Goal: Task Accomplishment & Management: Manage account settings

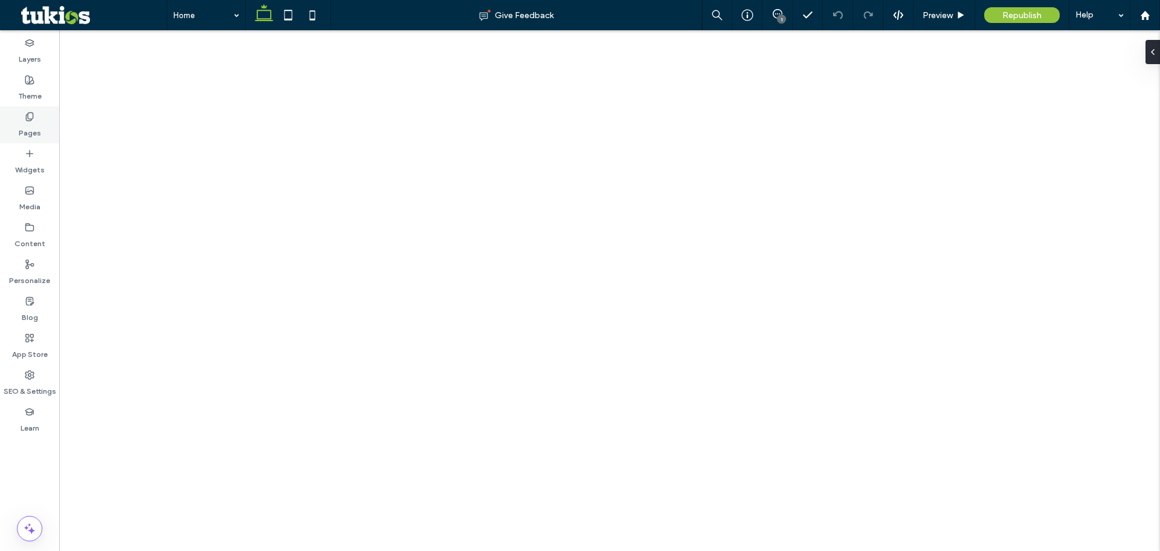
click at [33, 117] on use at bounding box center [29, 116] width 7 height 8
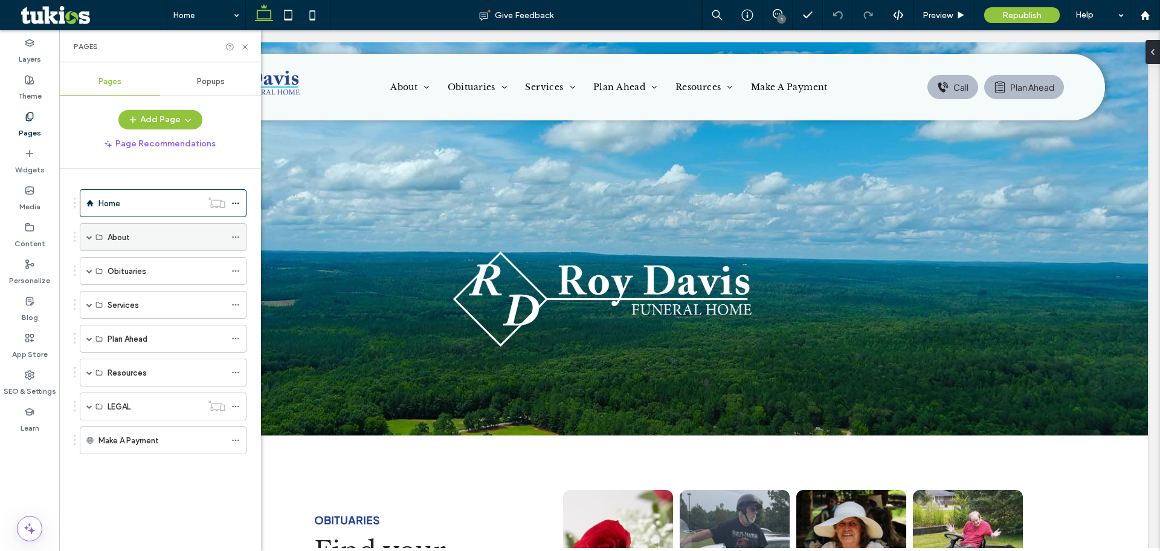
click at [88, 238] on span at bounding box center [89, 237] width 6 height 6
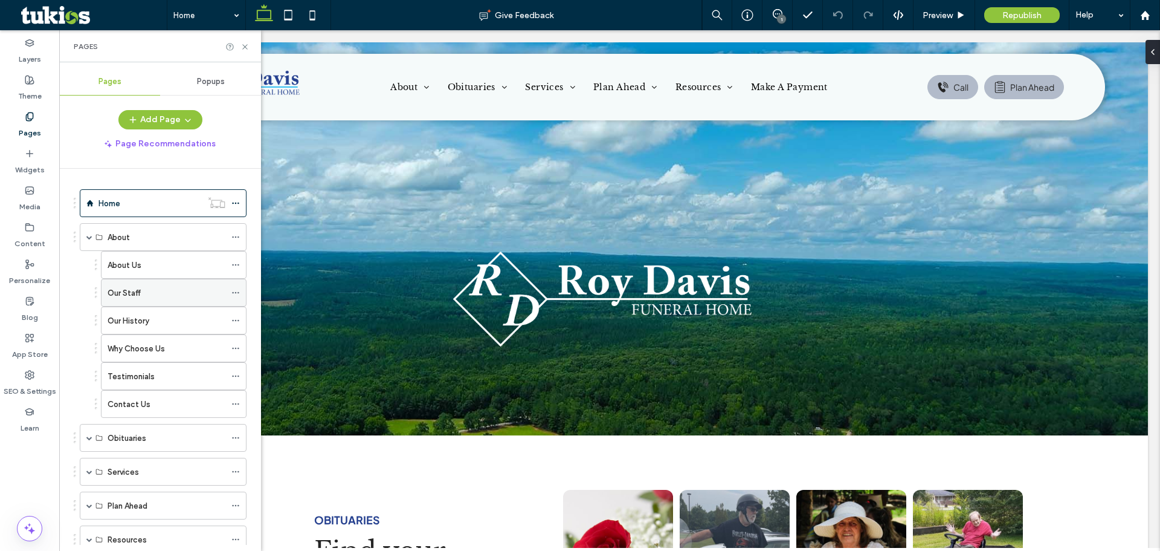
click at [136, 294] on label "Our Staff" at bounding box center [124, 292] width 33 height 21
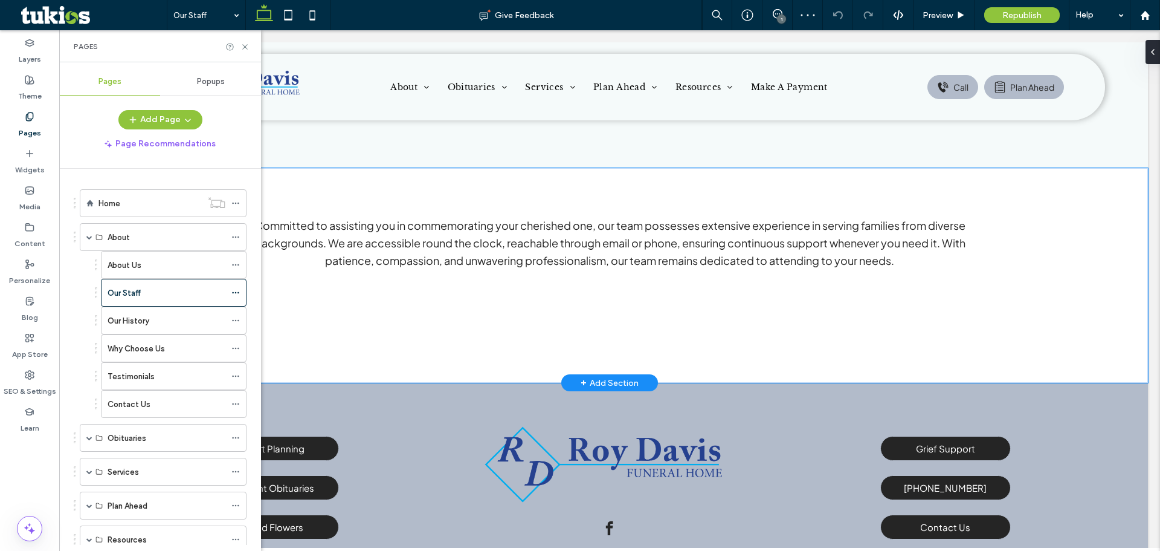
scroll to position [271, 0]
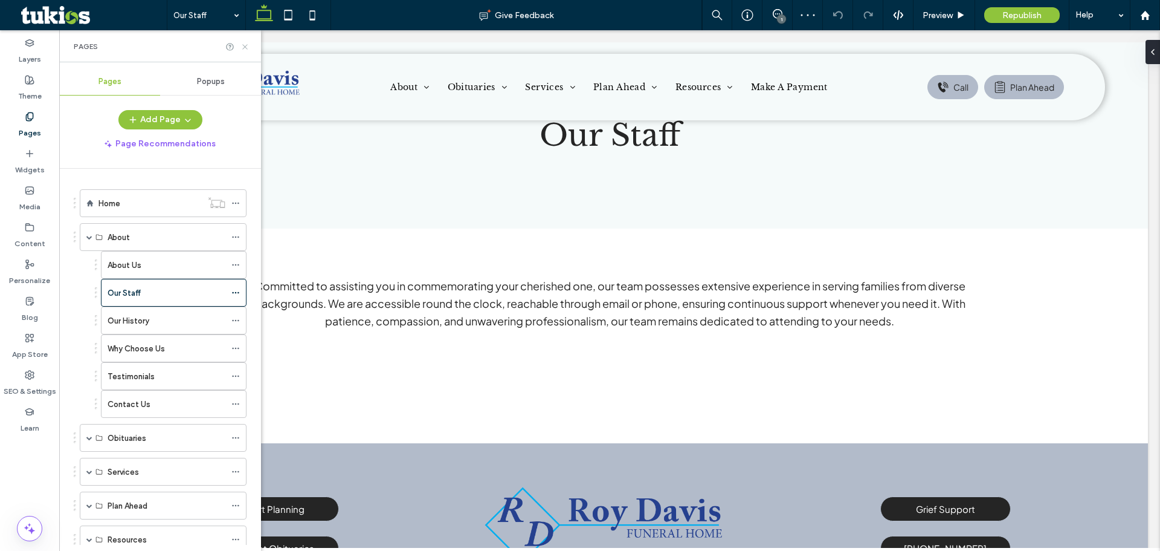
click at [243, 45] on use at bounding box center [244, 46] width 5 height 5
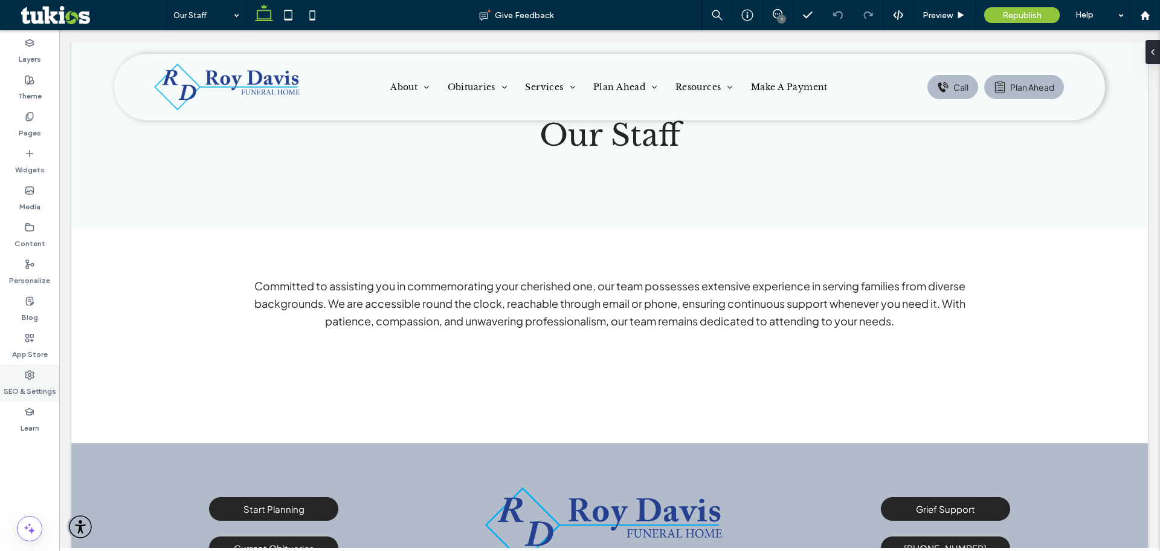
click at [31, 384] on label "SEO & Settings" at bounding box center [30, 388] width 53 height 17
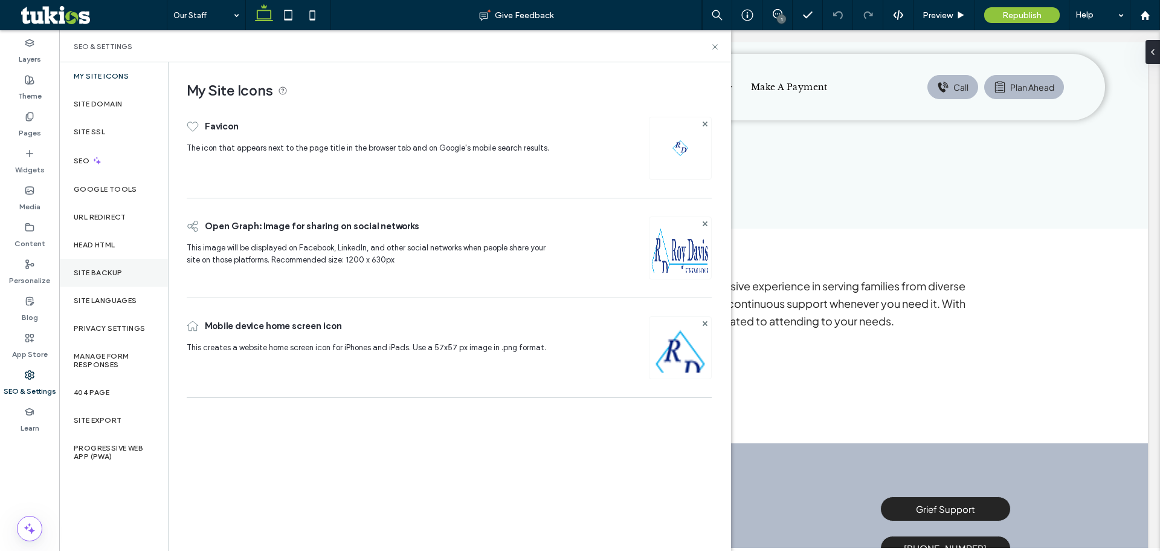
click at [108, 267] on div "Site Backup" at bounding box center [113, 273] width 109 height 28
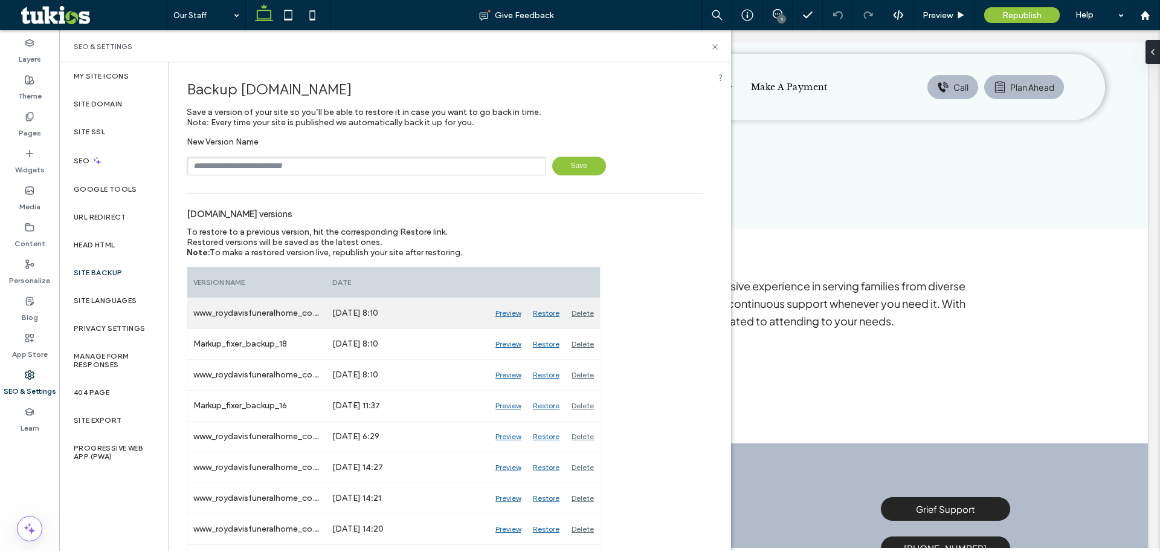
click at [514, 314] on div "Preview" at bounding box center [507, 313] width 37 height 30
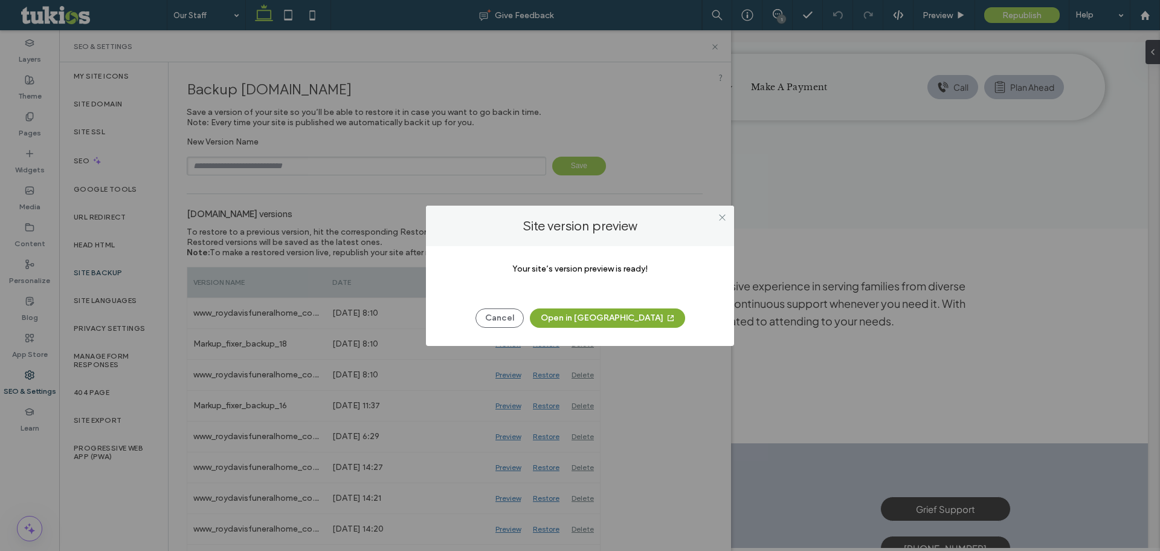
click at [589, 319] on button "Open in New Tab" at bounding box center [607, 317] width 155 height 19
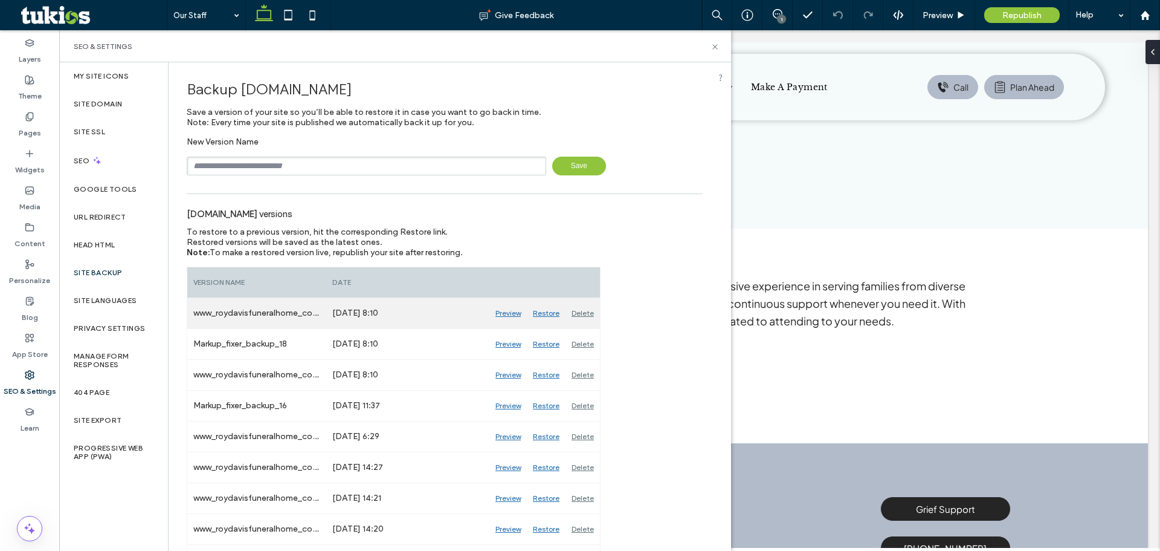
click at [548, 314] on div "Restore" at bounding box center [546, 313] width 39 height 30
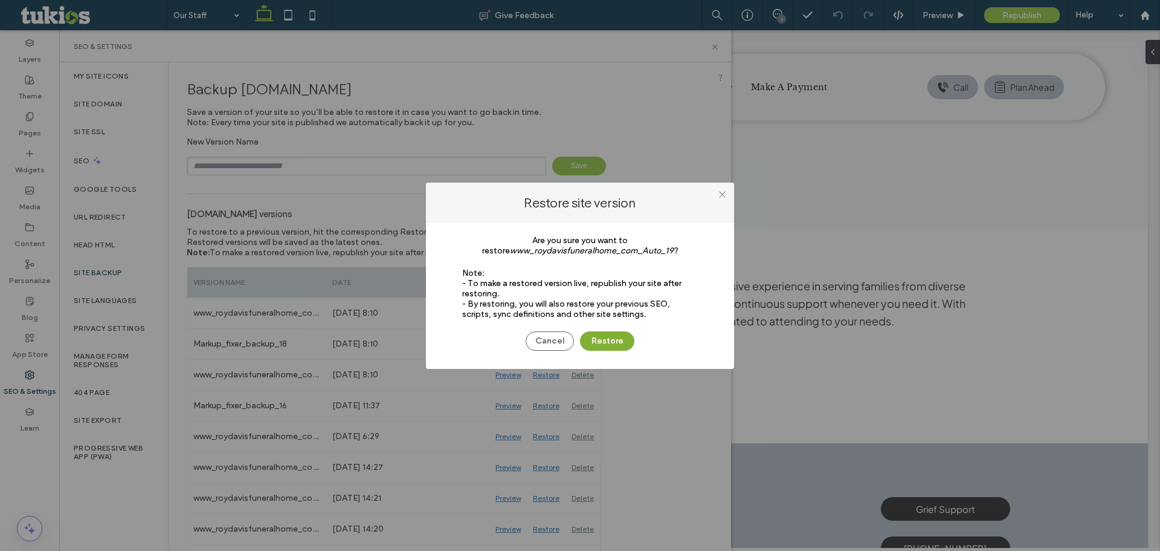
click at [611, 340] on button "Restore" at bounding box center [607, 340] width 54 height 19
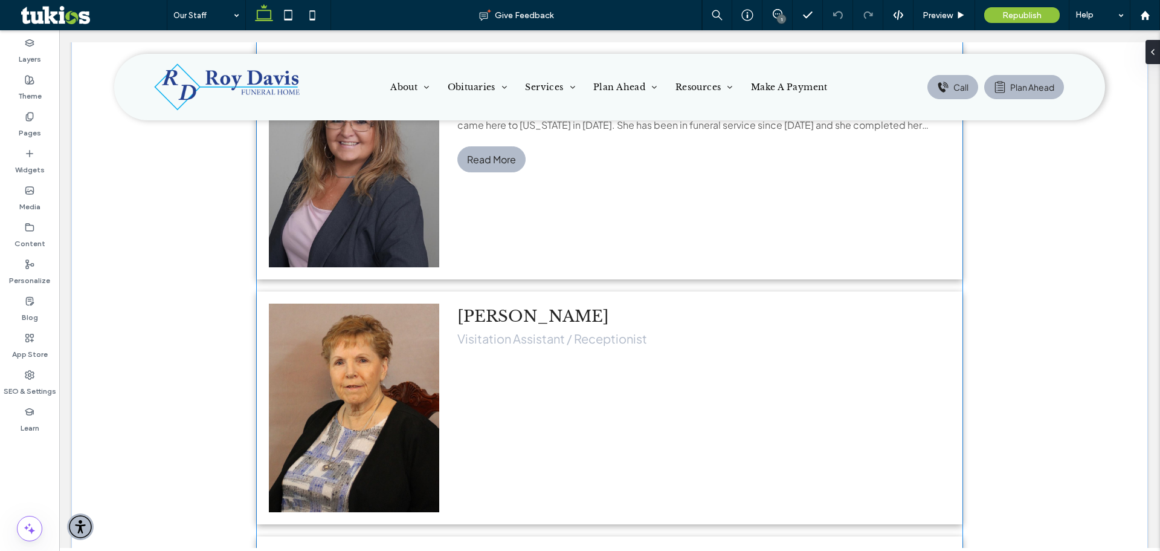
scroll to position [604, 0]
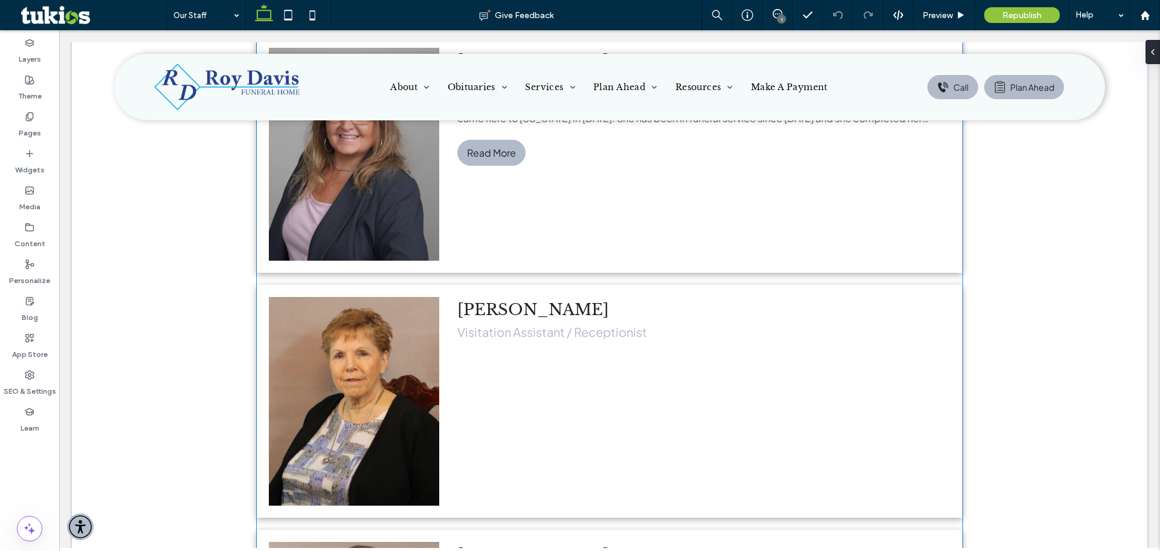
click at [590, 392] on div "[PERSON_NAME] Visitation Assistant / Receptionist" at bounding box center [706, 401] width 511 height 233
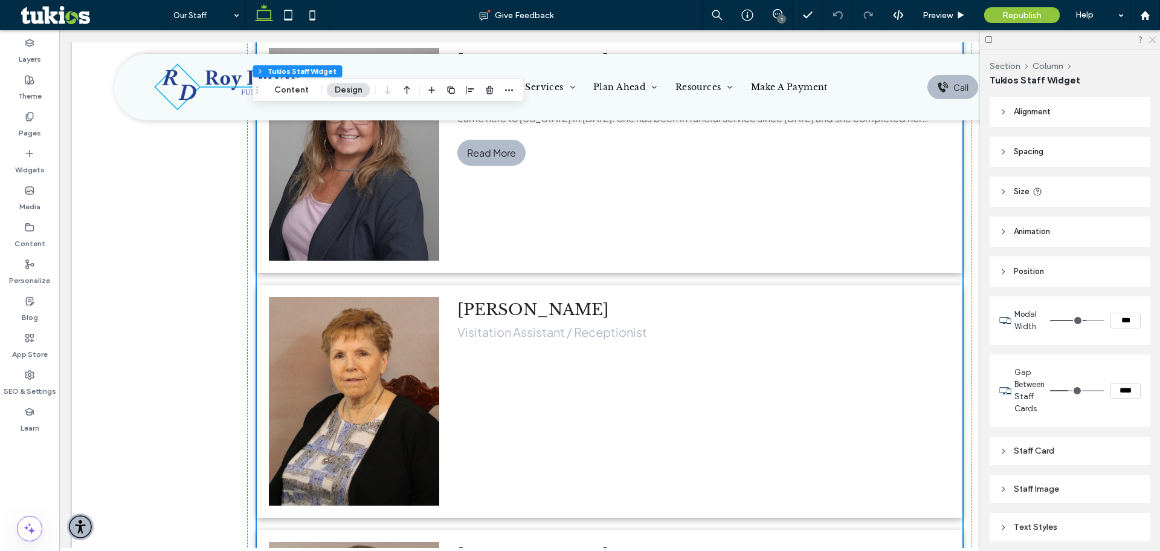
click at [1152, 39] on icon at bounding box center [1152, 39] width 8 height 8
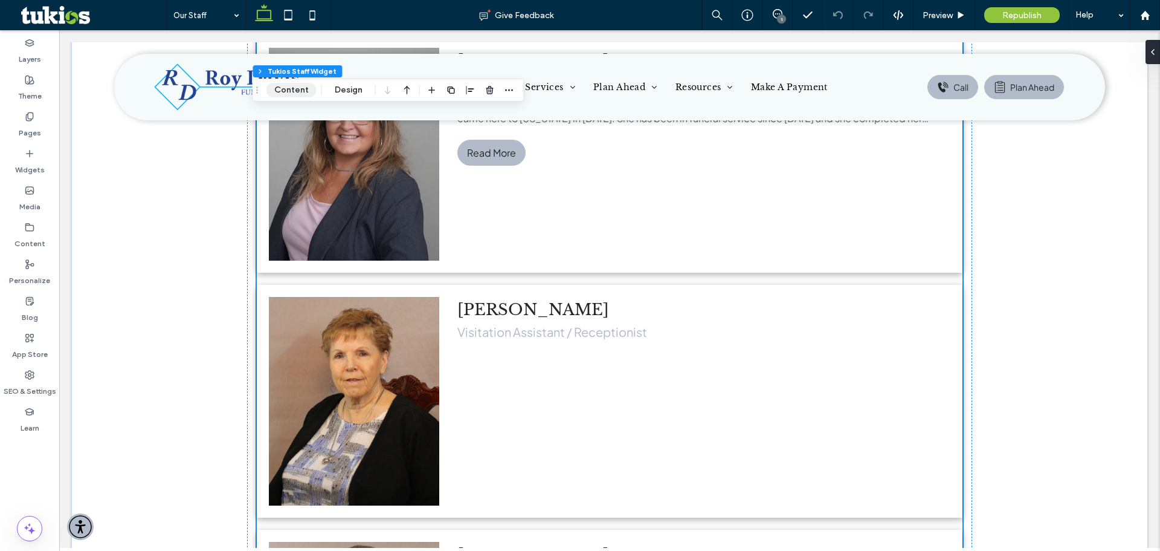
click at [283, 91] on button "Content" at bounding box center [292, 90] width 50 height 15
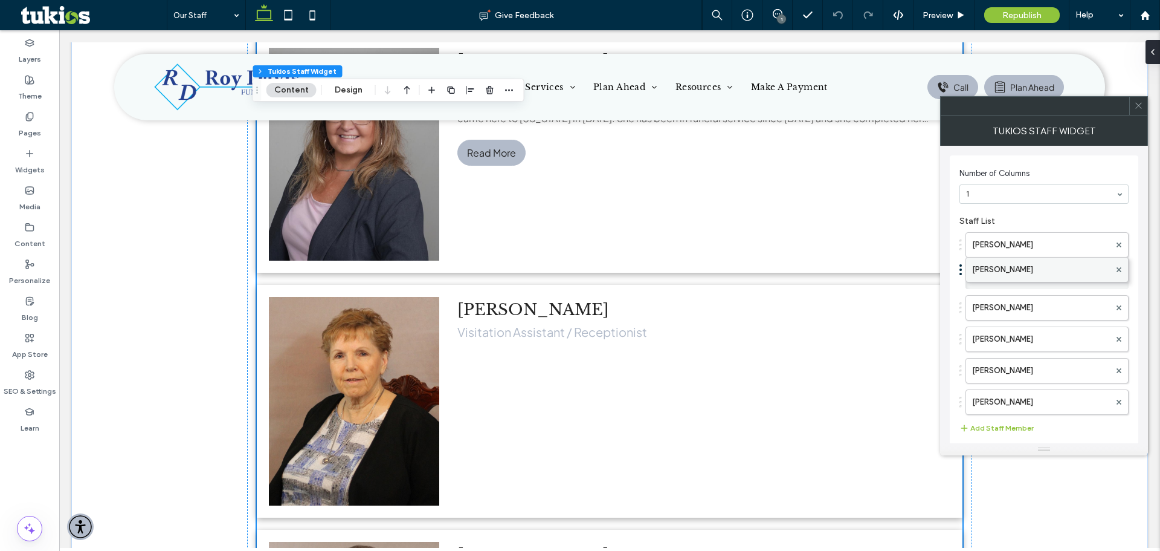
drag, startPoint x: 963, startPoint y: 402, endPoint x: 969, endPoint y: 263, distance: 138.5
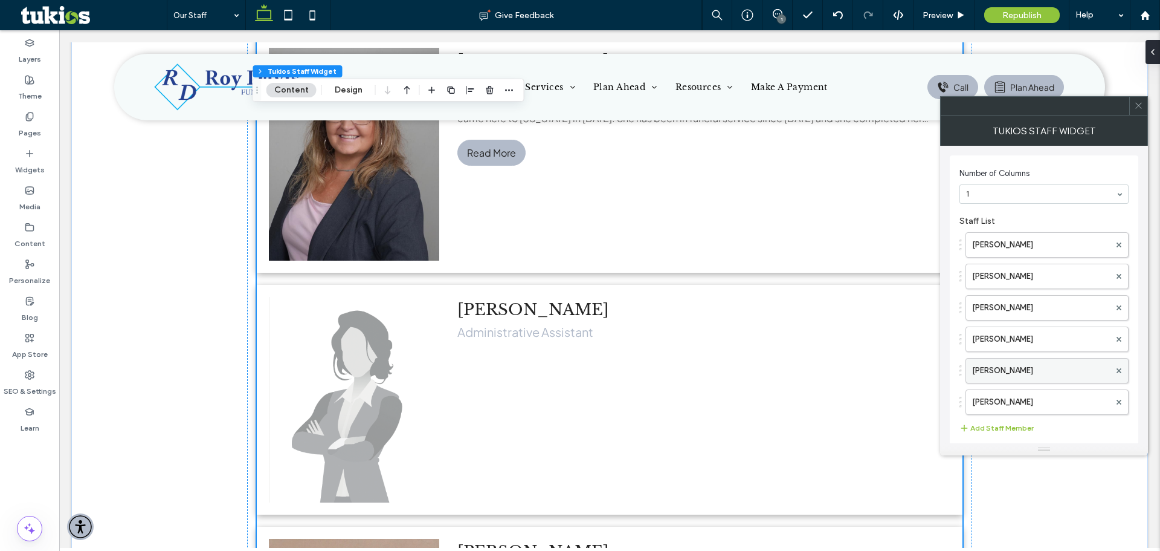
click at [1032, 370] on label "[PERSON_NAME]" at bounding box center [1041, 370] width 138 height 24
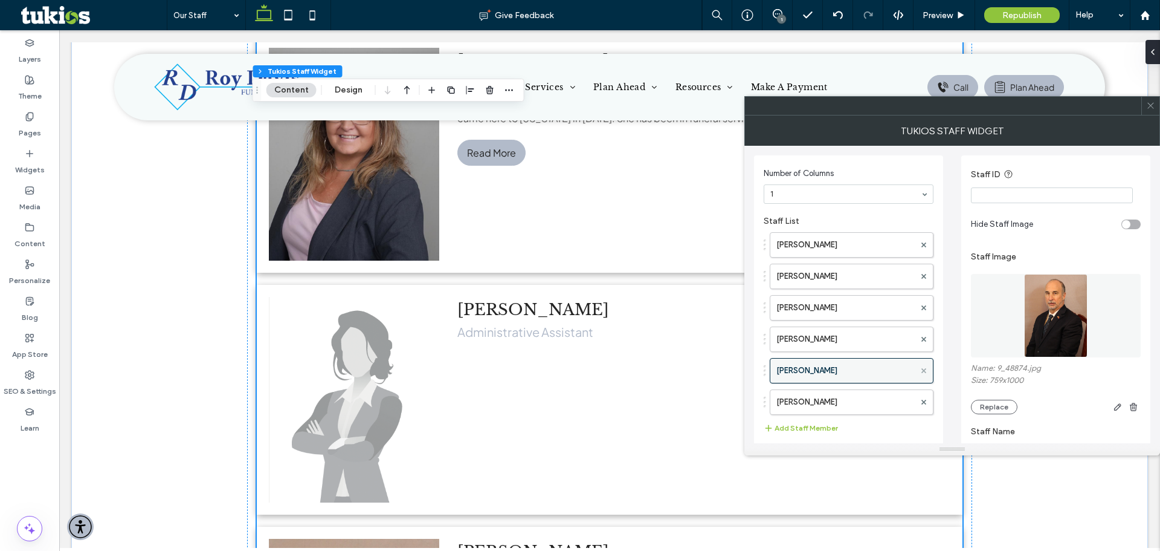
click at [924, 369] on icon at bounding box center [924, 370] width 5 height 5
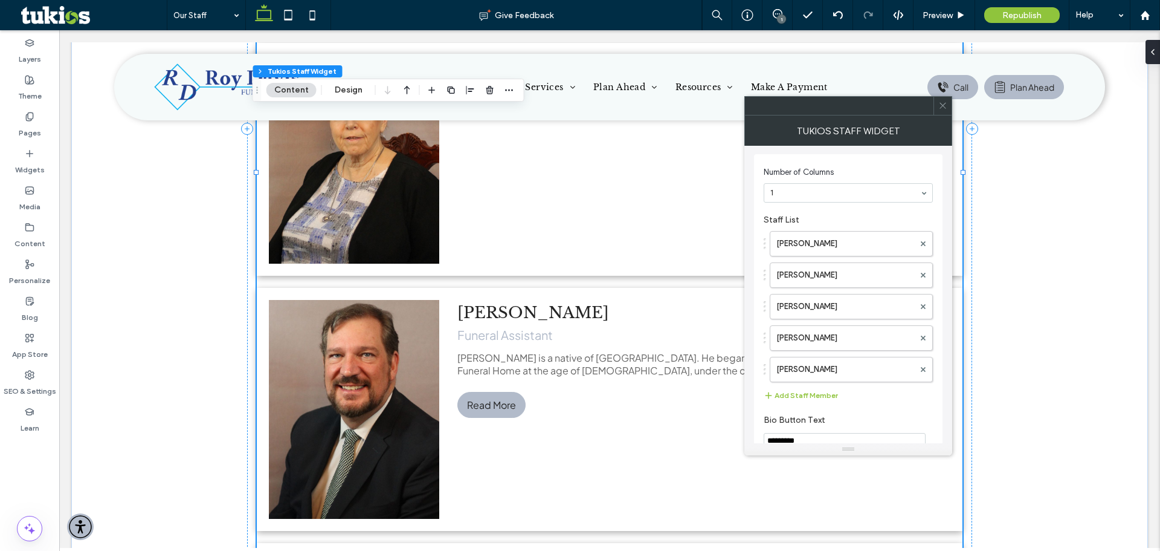
scroll to position [0, 0]
click at [176, 184] on div "Committed to assisting you in commemorating your cherished one, our team posses…" at bounding box center [609, 150] width 1077 height 1478
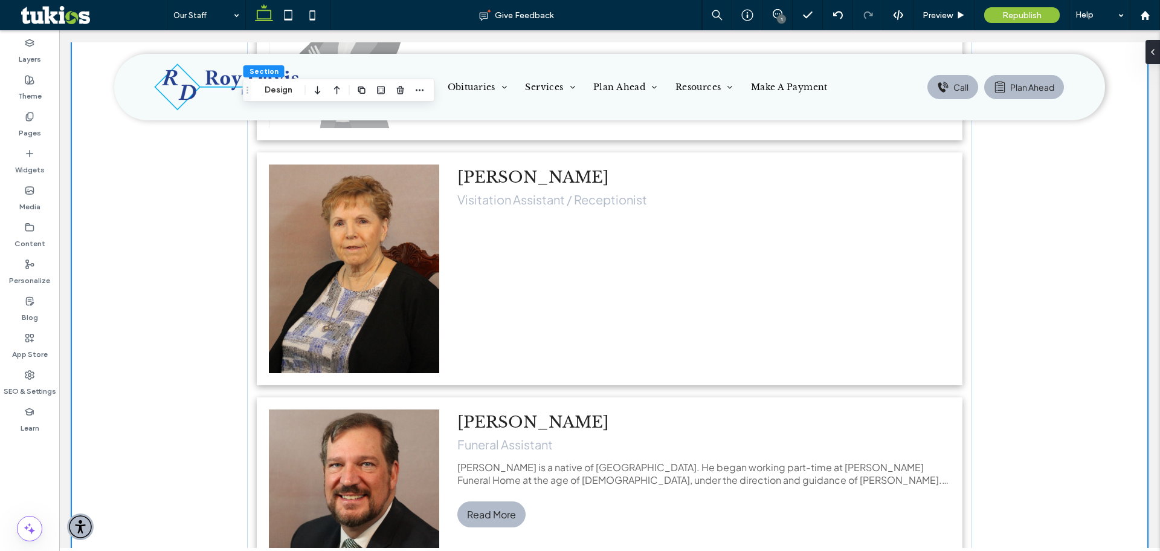
scroll to position [967, 0]
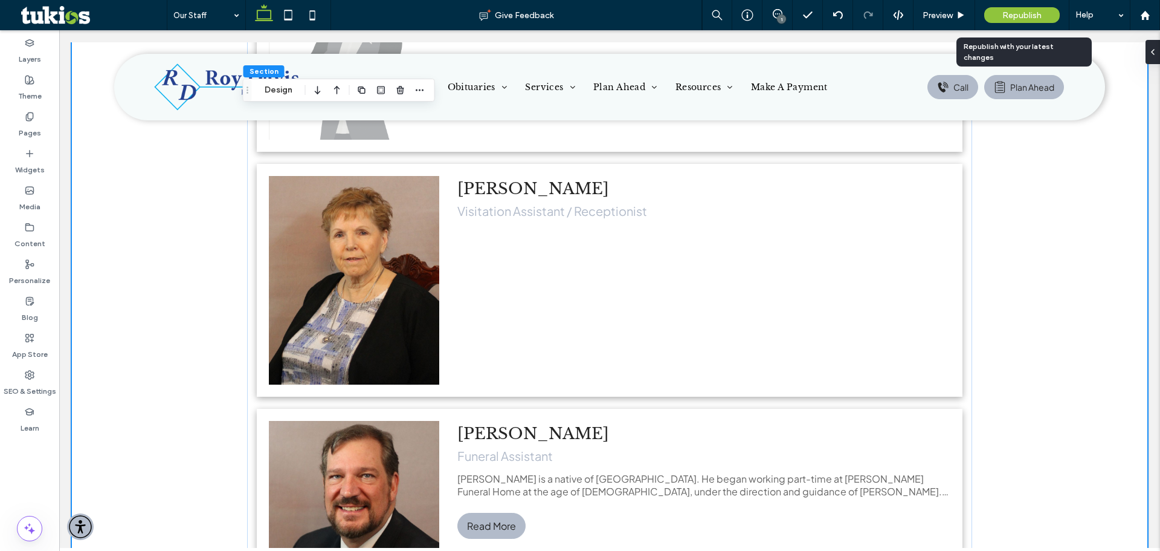
click at [1026, 8] on div "Republish" at bounding box center [1022, 15] width 76 height 16
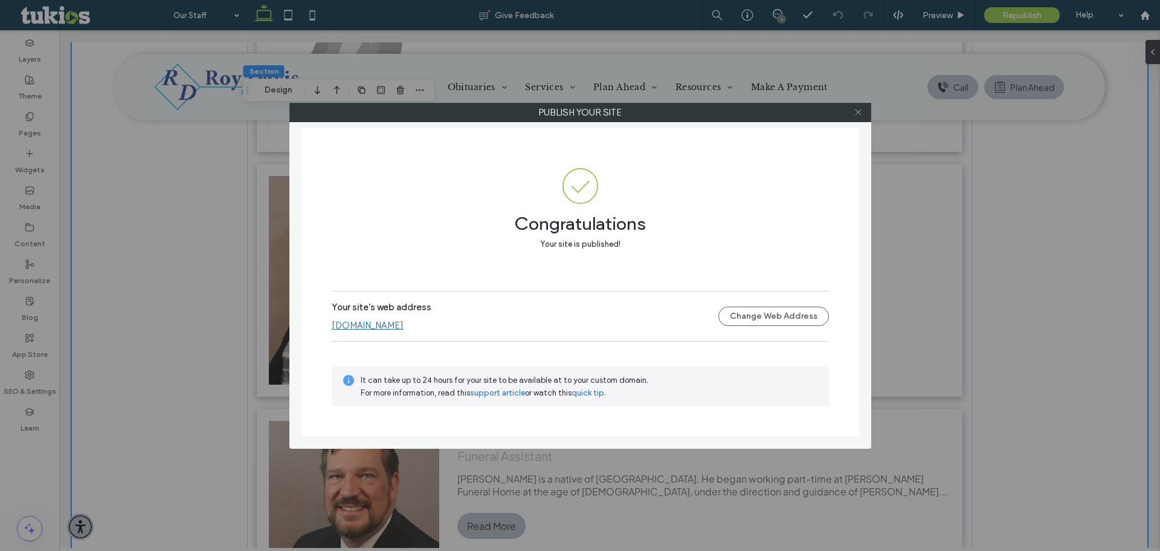
click at [859, 114] on icon at bounding box center [858, 112] width 9 height 9
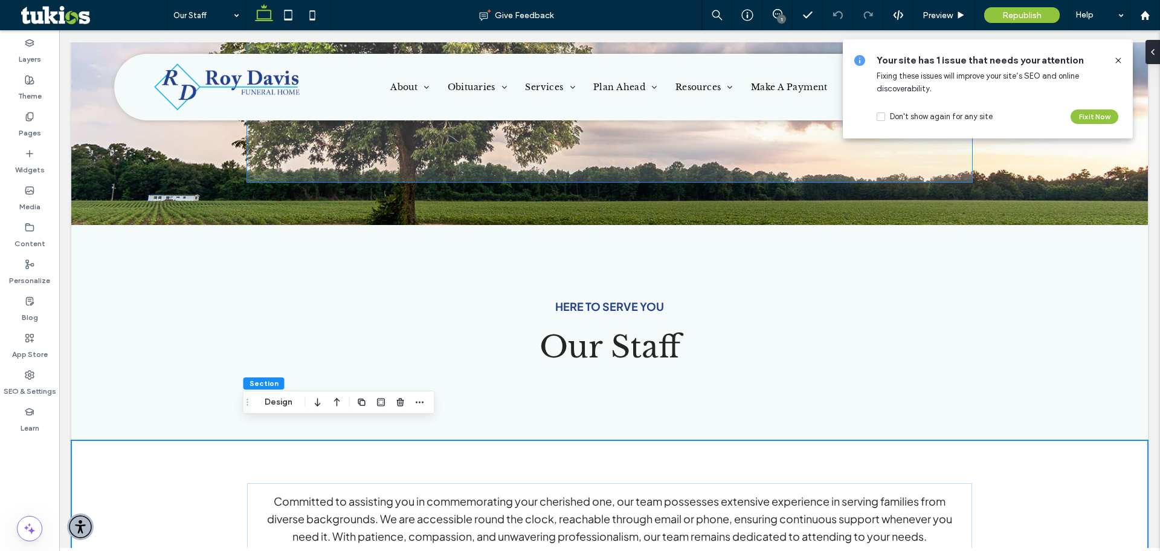
scroll to position [0, 0]
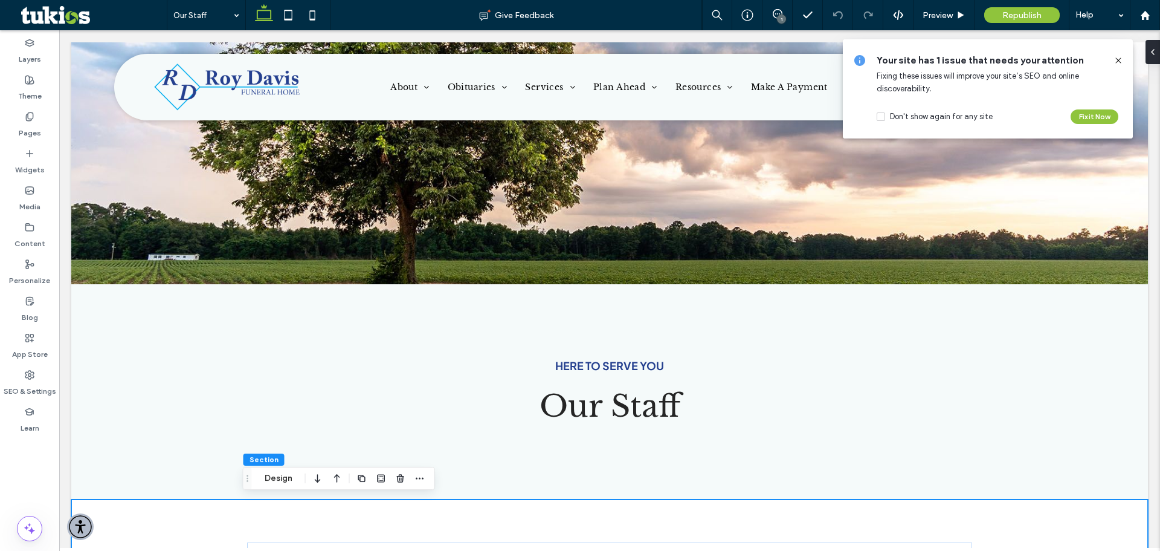
click at [1116, 59] on icon at bounding box center [1119, 61] width 10 height 10
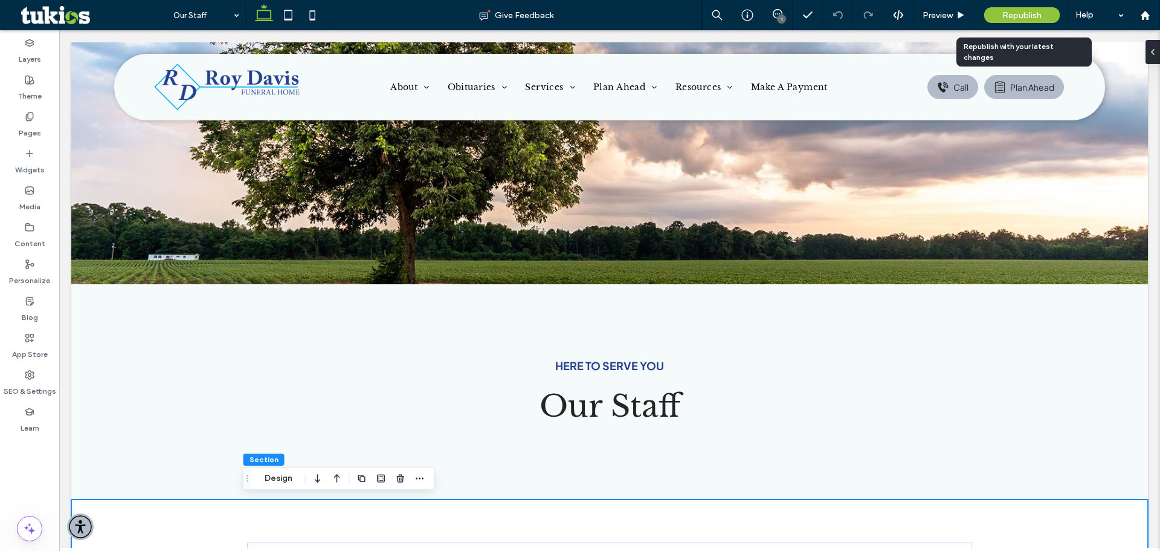
click at [1033, 18] on span "Republish" at bounding box center [1022, 15] width 39 height 10
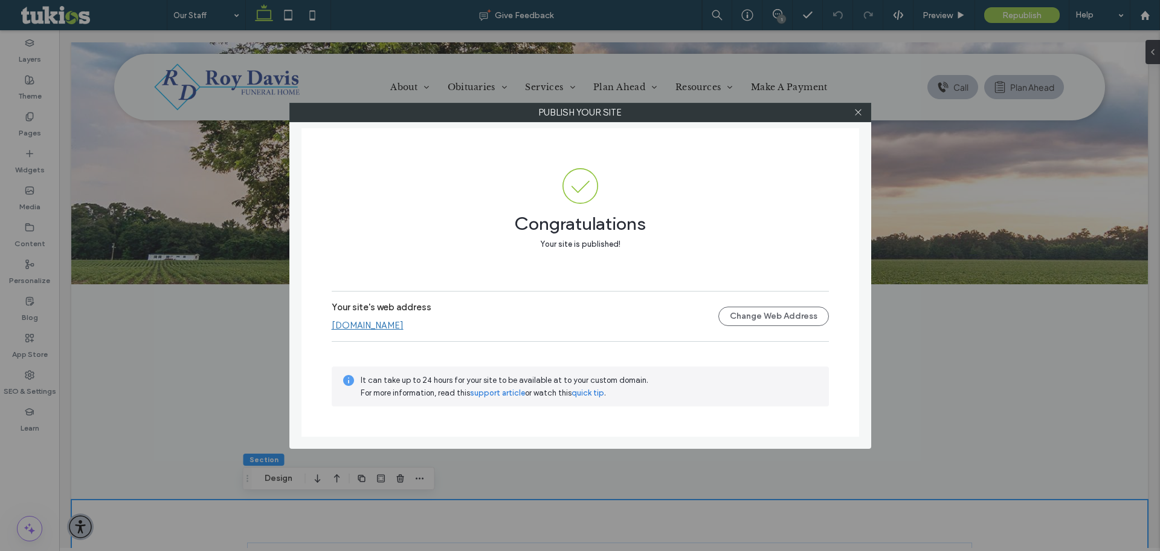
click at [863, 112] on div at bounding box center [859, 112] width 18 height 18
click at [859, 110] on icon at bounding box center [858, 112] width 9 height 9
